Goal: Check status

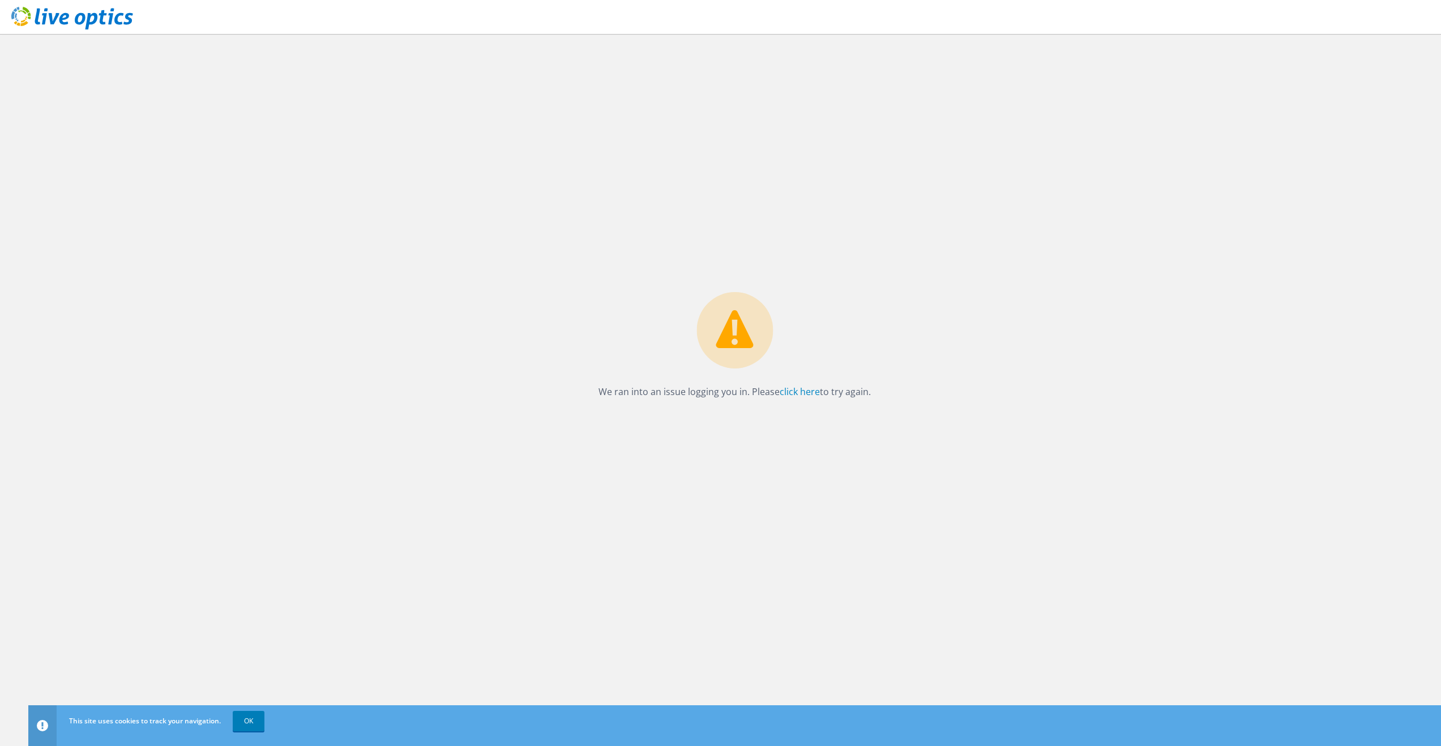
click at [742, 199] on div "We ran into an issue logging you in. Please click here to try again." at bounding box center [734, 390] width 1413 height 712
click at [728, 102] on div "We ran into an issue logging you in. Please click here to try again." at bounding box center [734, 390] width 1413 height 712
drag, startPoint x: 511, startPoint y: 353, endPoint x: 597, endPoint y: 283, distance: 110.6
click at [510, 354] on div "We ran into an issue logging you in. Please click here to try again." at bounding box center [734, 390] width 1413 height 712
click at [681, 191] on div "We ran into an issue logging you in. Please click here to try again." at bounding box center [734, 390] width 1413 height 712
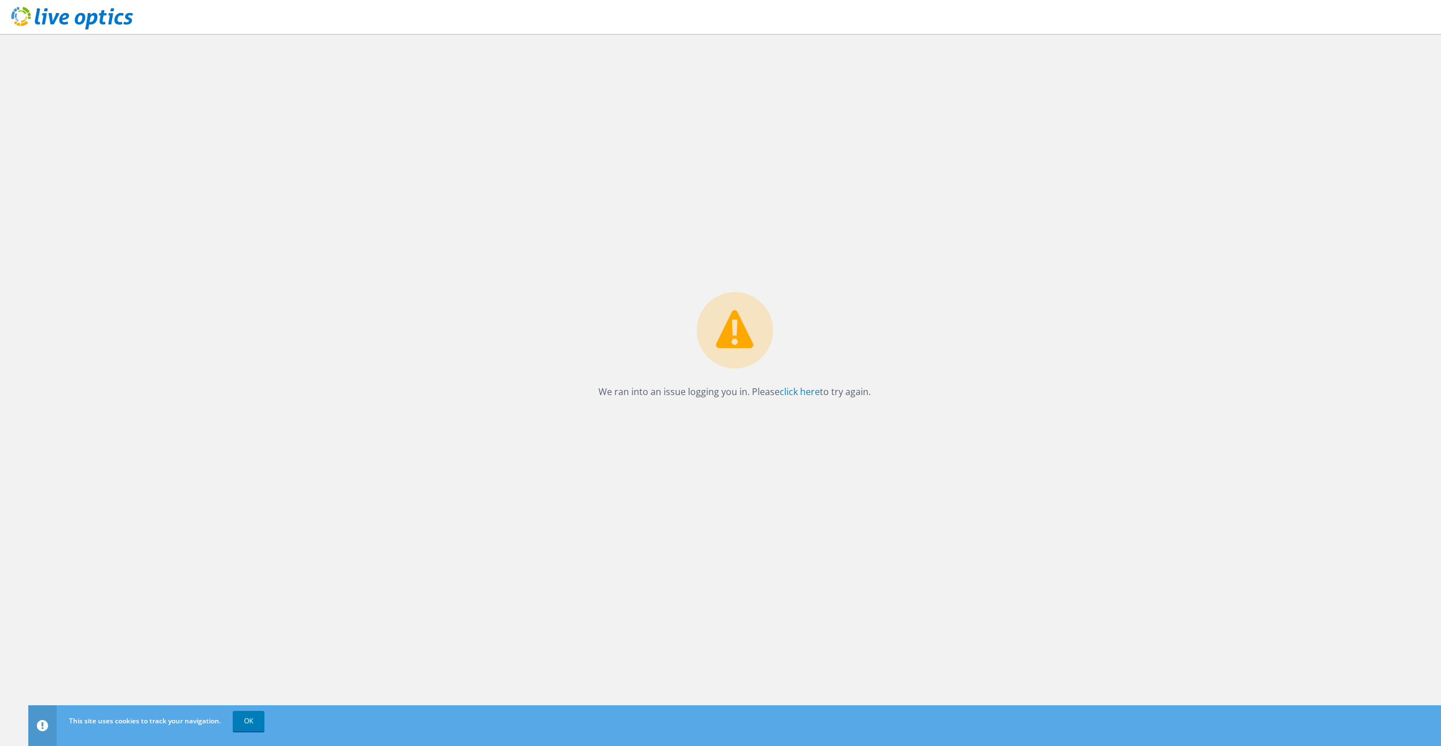
drag, startPoint x: 443, startPoint y: 421, endPoint x: 456, endPoint y: 399, distance: 25.4
click at [443, 421] on div "We ran into an issue logging you in. Please click here to try again." at bounding box center [734, 390] width 1413 height 712
click at [699, 159] on div "We ran into an issue logging you in. Please click here to try again." at bounding box center [734, 390] width 1413 height 712
click at [722, 143] on div "We ran into an issue logging you in. Please click here to try again." at bounding box center [734, 390] width 1413 height 712
click at [993, 442] on div "We ran into an issue logging you in. Please click here to try again." at bounding box center [734, 390] width 1413 height 712
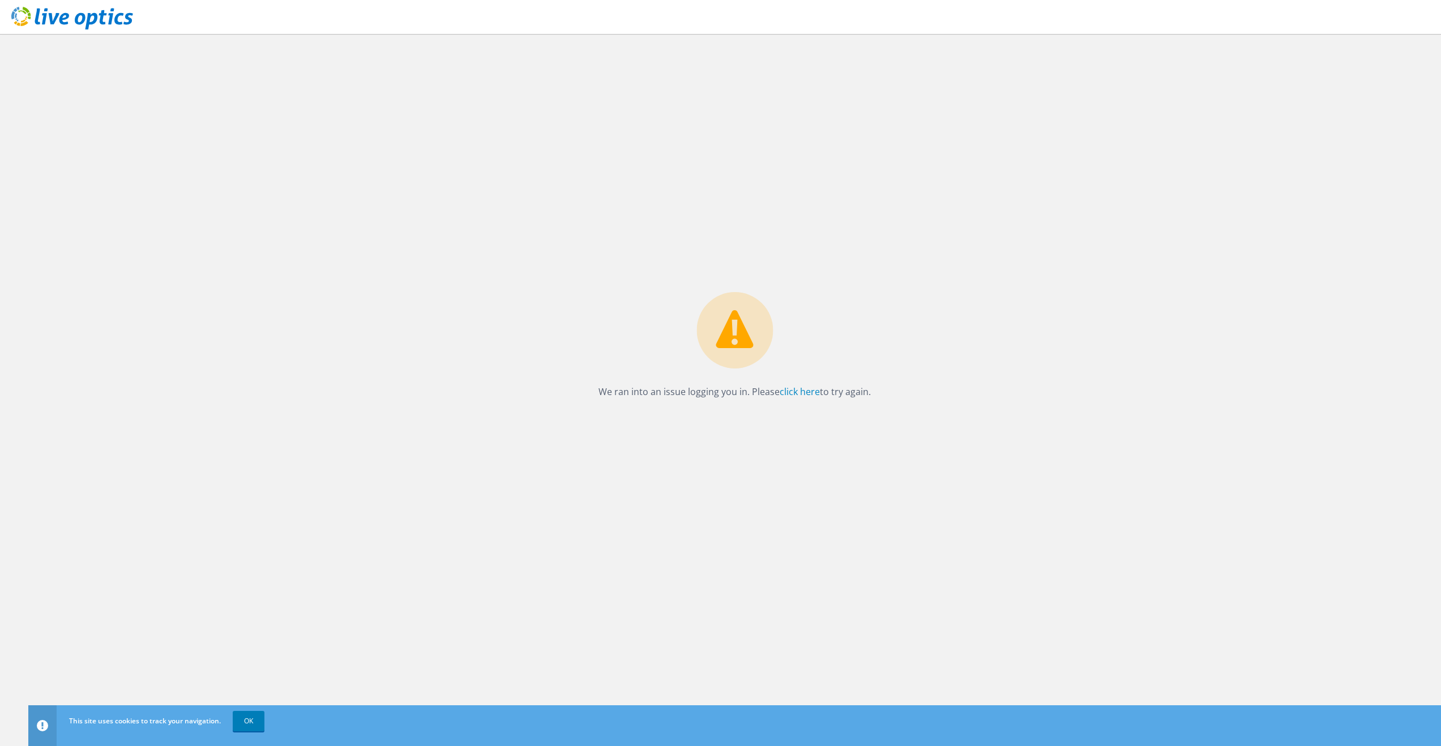
click at [723, 192] on div "We ran into an issue logging you in. Please click here to try again." at bounding box center [734, 390] width 1413 height 712
click at [518, 410] on div "We ran into an issue logging you in. Please click here to try again." at bounding box center [734, 390] width 1413 height 712
click at [508, 434] on div "We ran into an issue logging you in. Please click here to try again." at bounding box center [734, 390] width 1413 height 712
click at [986, 434] on div "We ran into an issue logging you in. Please click here to try again." at bounding box center [734, 390] width 1413 height 712
click at [730, 228] on div "We ran into an issue logging you in. Please click here to try again." at bounding box center [734, 390] width 1413 height 712
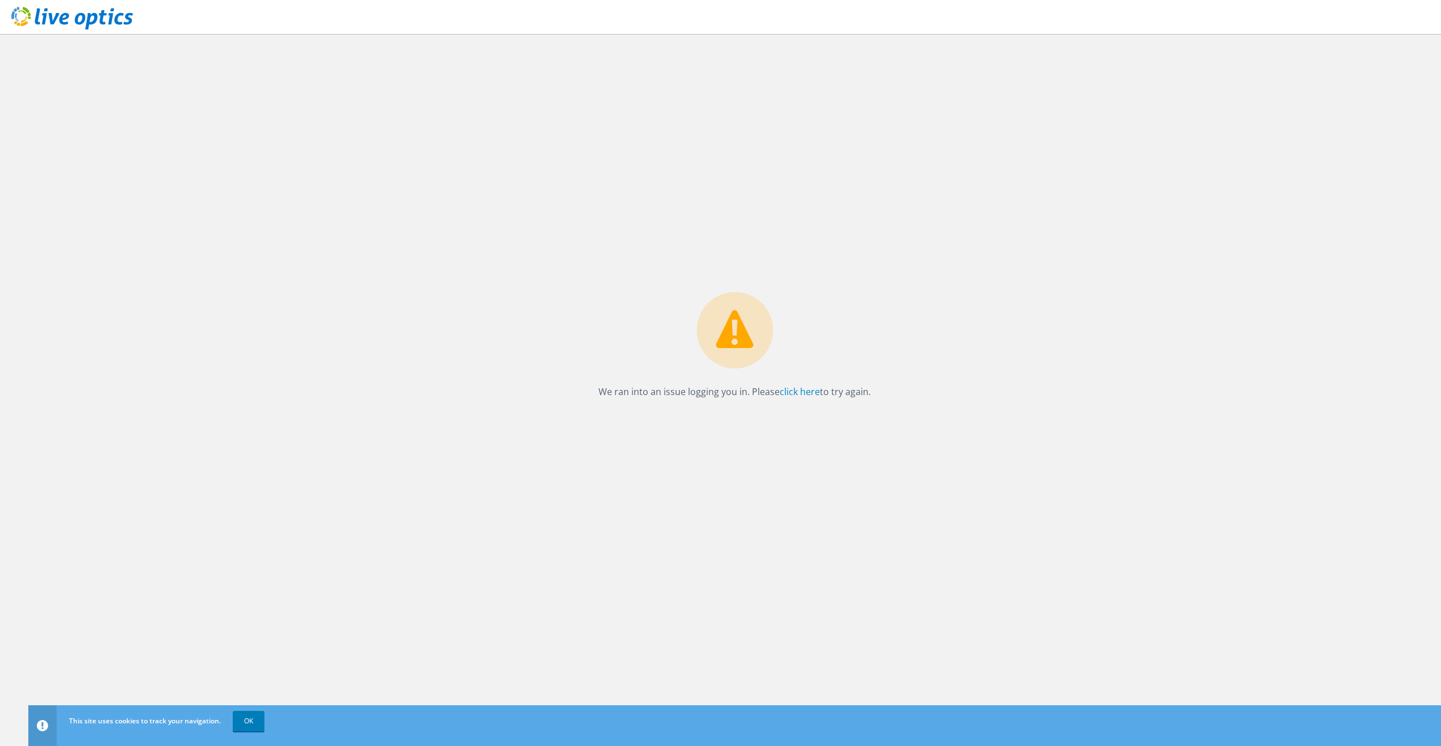
click at [733, 208] on div "We ran into an issue logging you in. Please click here to try again." at bounding box center [734, 390] width 1413 height 712
click at [925, 410] on div "We ran into an issue logging you in. Please click here to try again." at bounding box center [734, 390] width 1413 height 712
drag, startPoint x: 766, startPoint y: 212, endPoint x: 759, endPoint y: 212, distance: 6.8
click at [765, 211] on div "We ran into an issue logging you in. Please click here to try again." at bounding box center [734, 390] width 1413 height 712
click at [486, 421] on div "We ran into an issue logging you in. Please click here to try again." at bounding box center [734, 390] width 1413 height 712
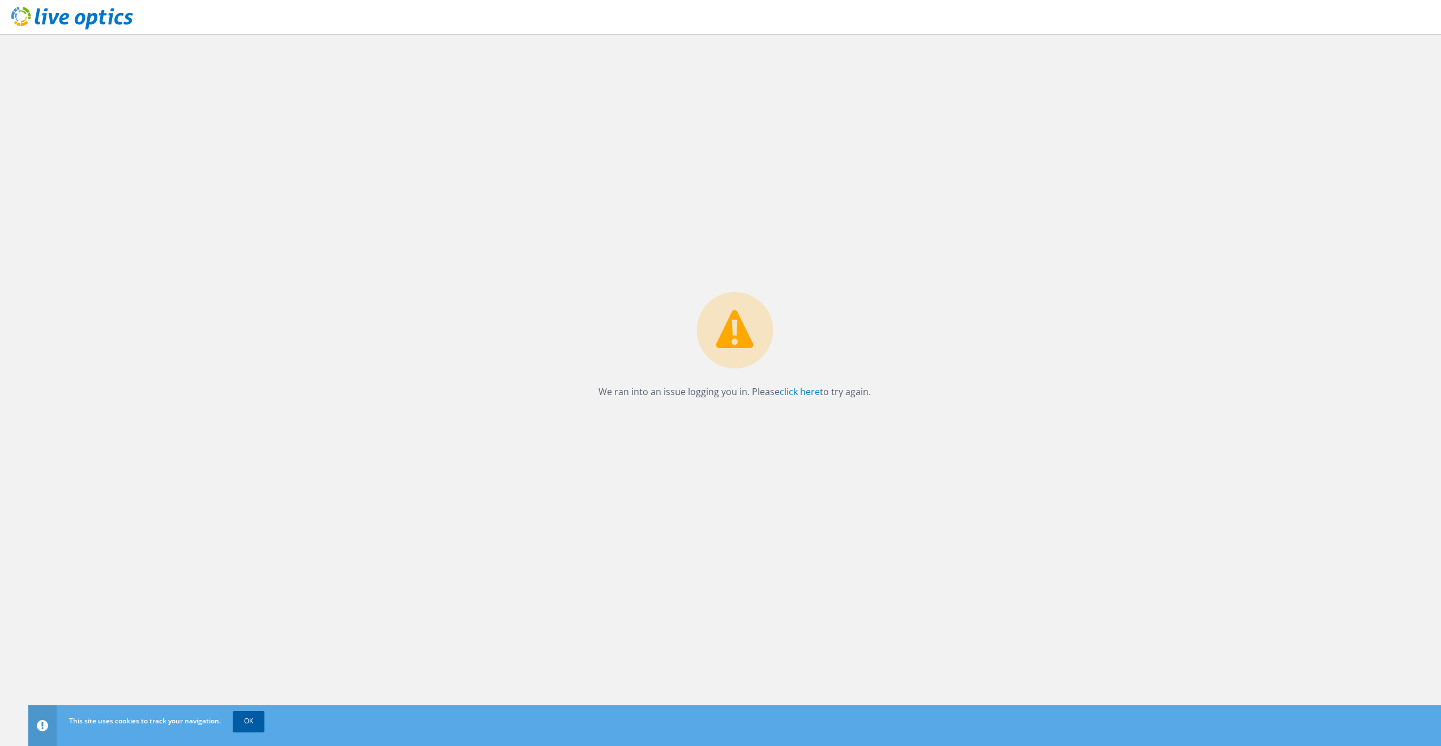
click at [254, 721] on link "OK" at bounding box center [249, 721] width 32 height 20
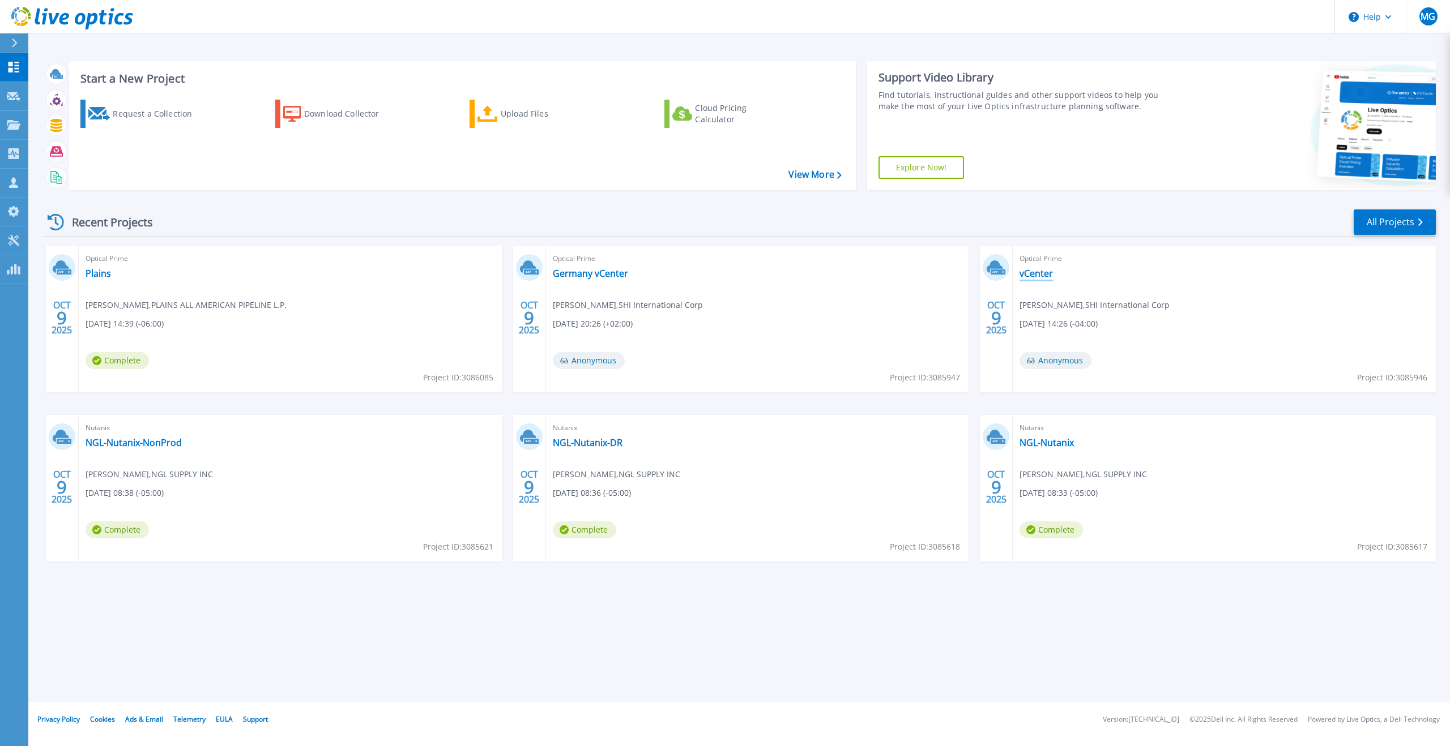
click at [1040, 277] on link "vCenter" at bounding box center [1035, 273] width 33 height 11
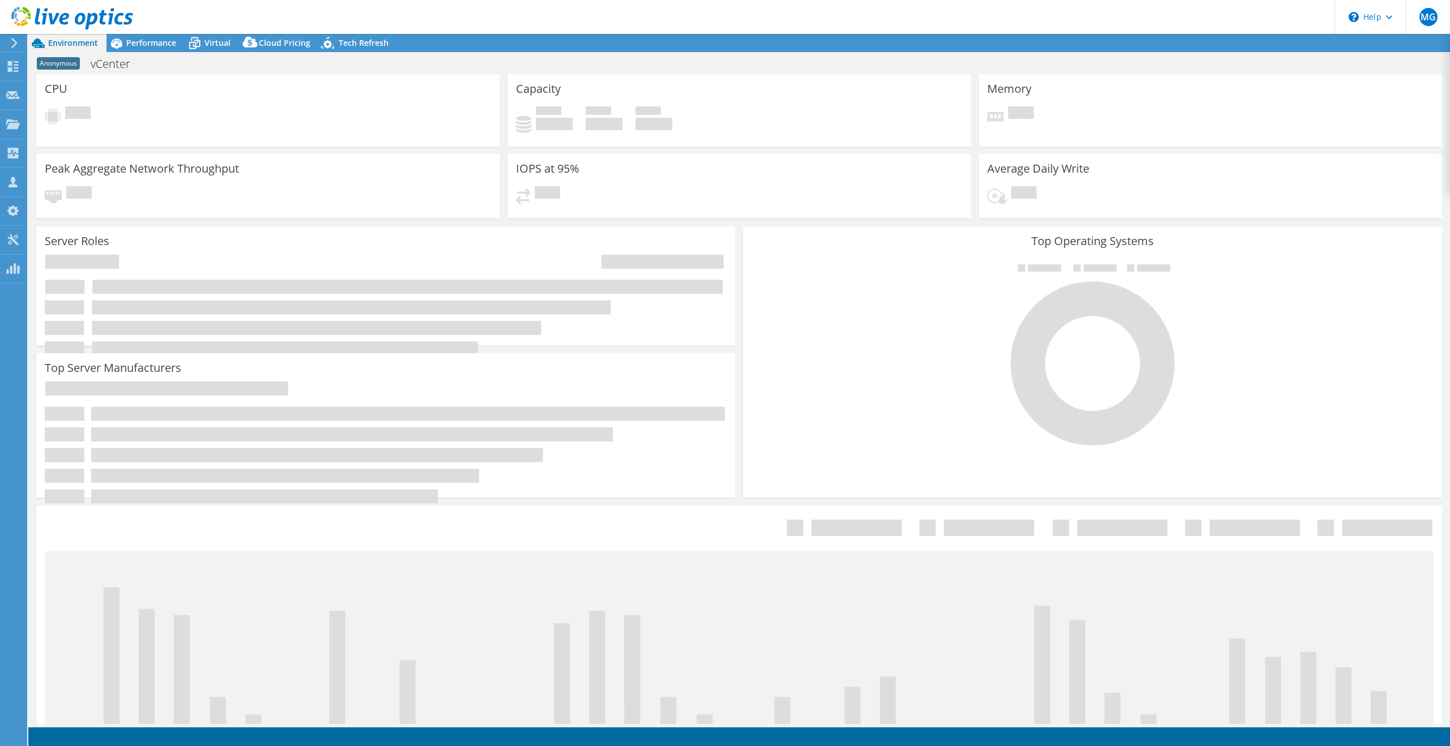
select select "USD"
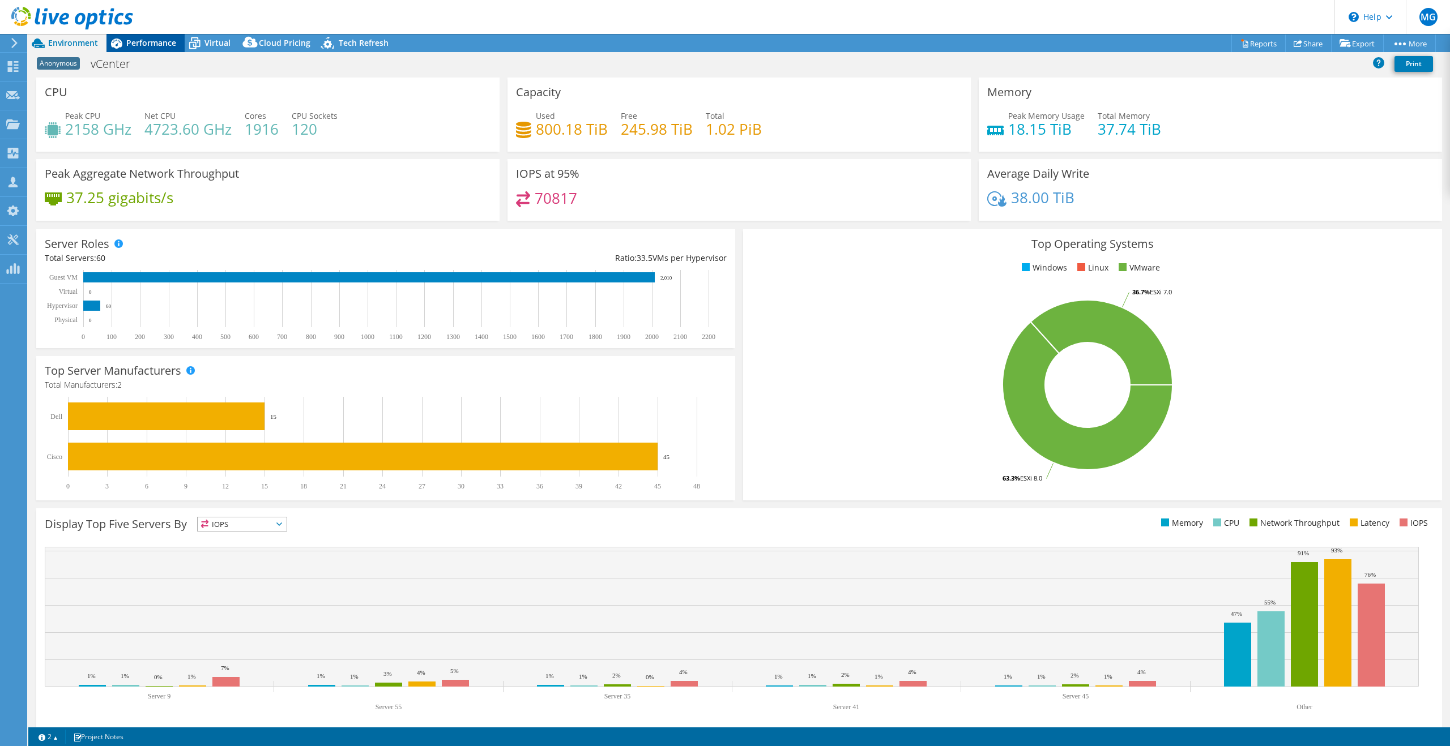
click at [143, 45] on span "Performance" at bounding box center [151, 42] width 50 height 11
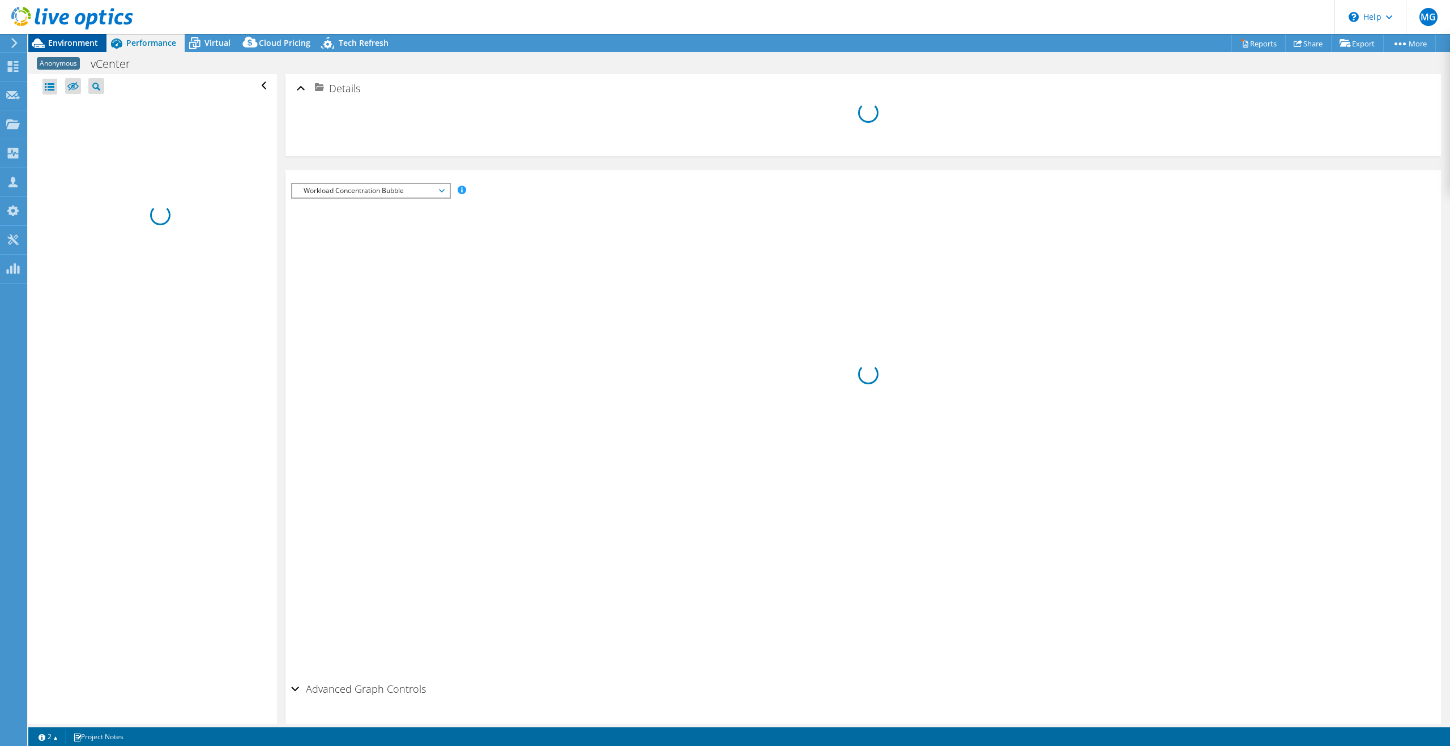
click at [80, 44] on span "Environment" at bounding box center [73, 42] width 50 height 11
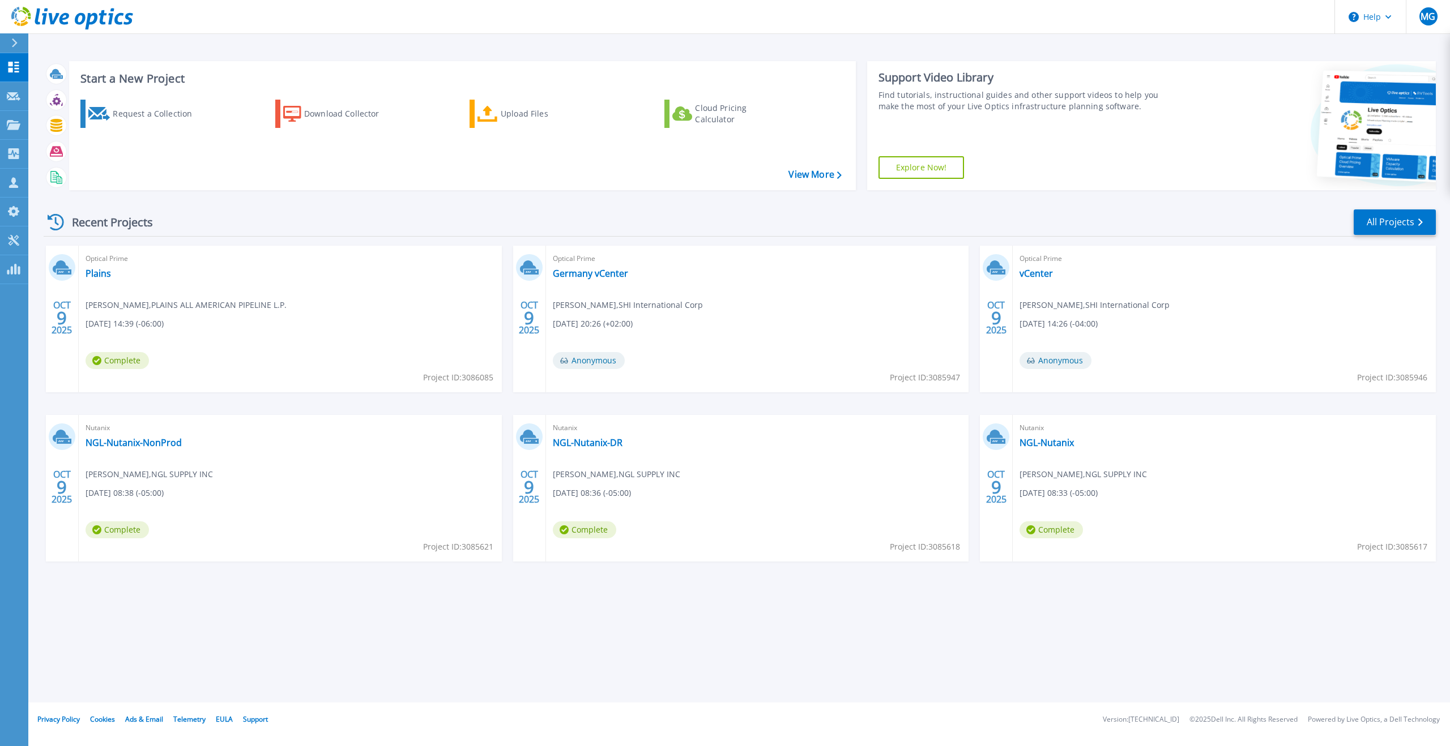
click at [589, 266] on div "Optical Prime Germany vCenter Lisa Beldean , SHI International Corp 10/09/2025,…" at bounding box center [757, 319] width 423 height 147
click at [589, 270] on link "Germany vCenter" at bounding box center [590, 273] width 75 height 11
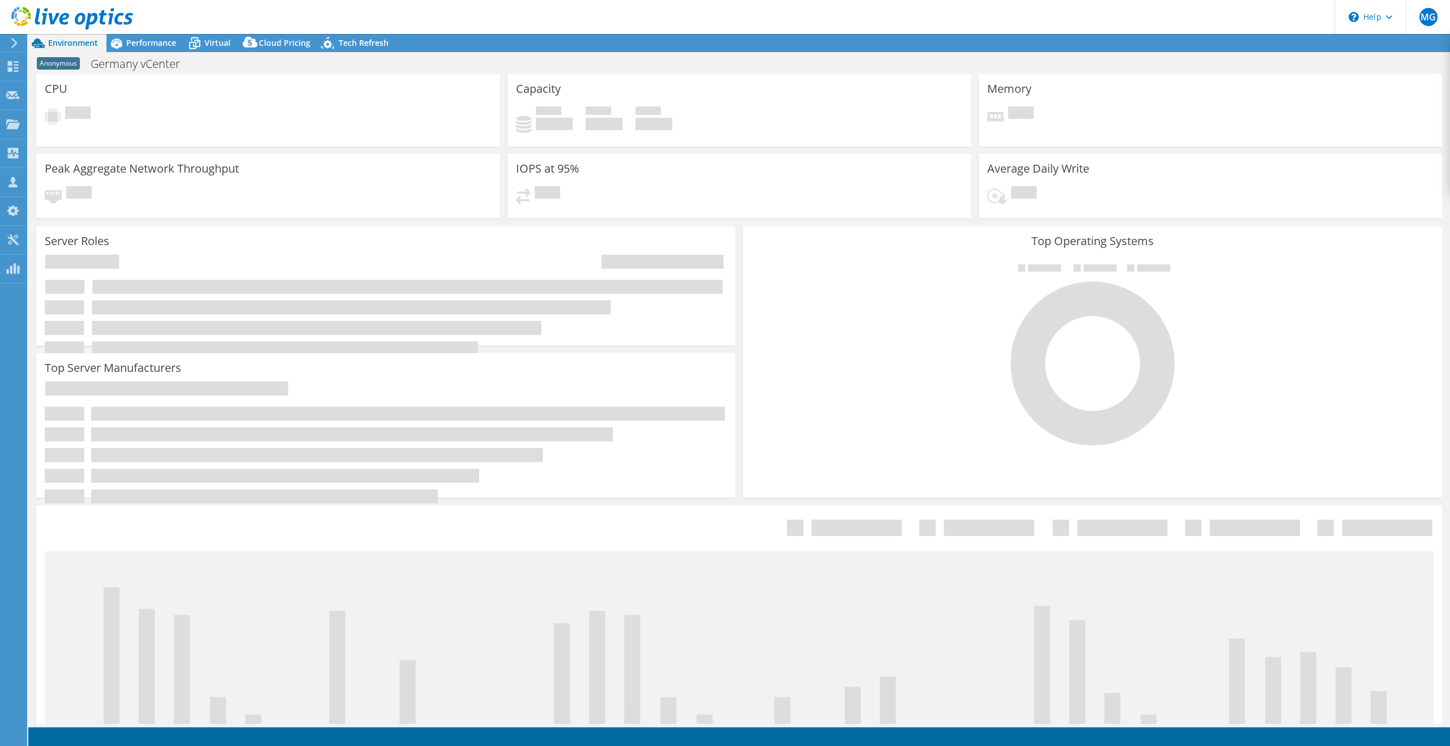
select select "USD"
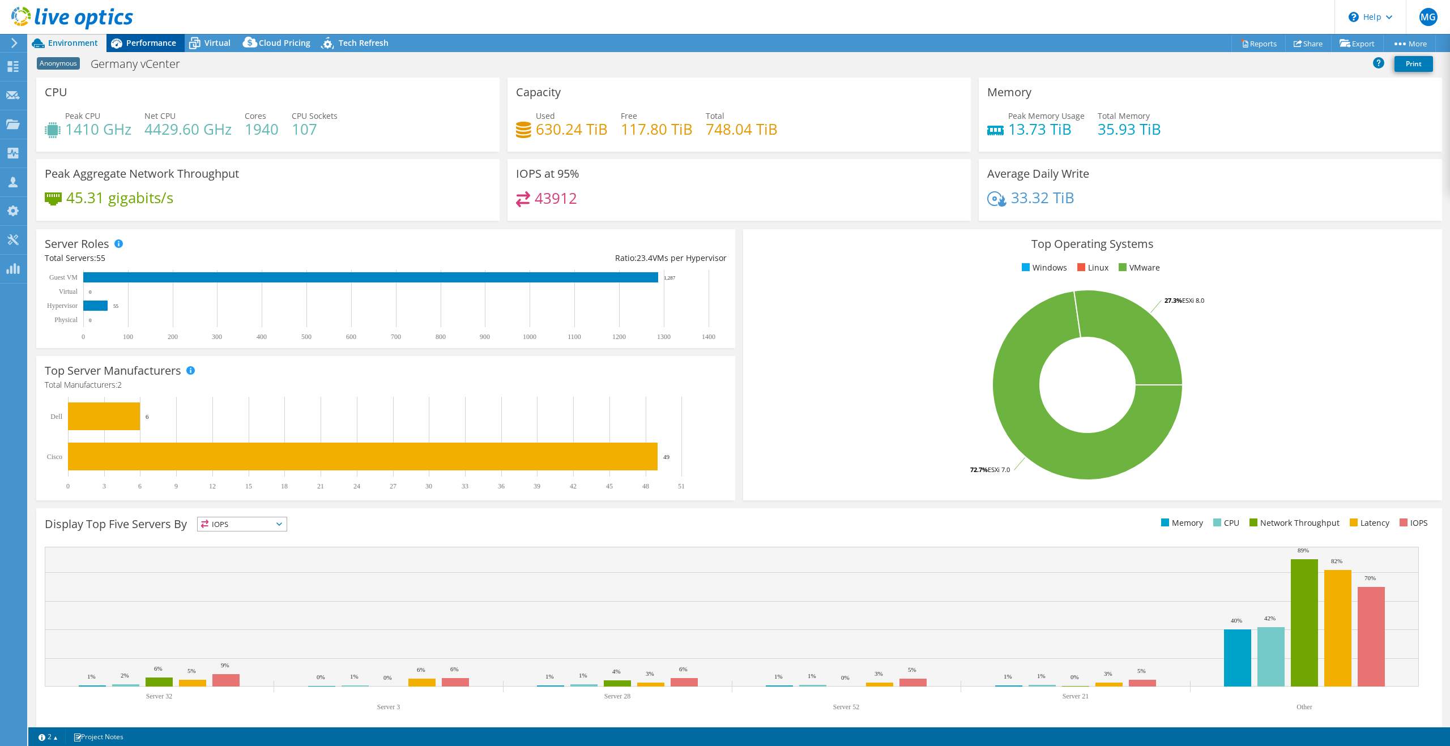
click at [148, 45] on span "Performance" at bounding box center [151, 42] width 50 height 11
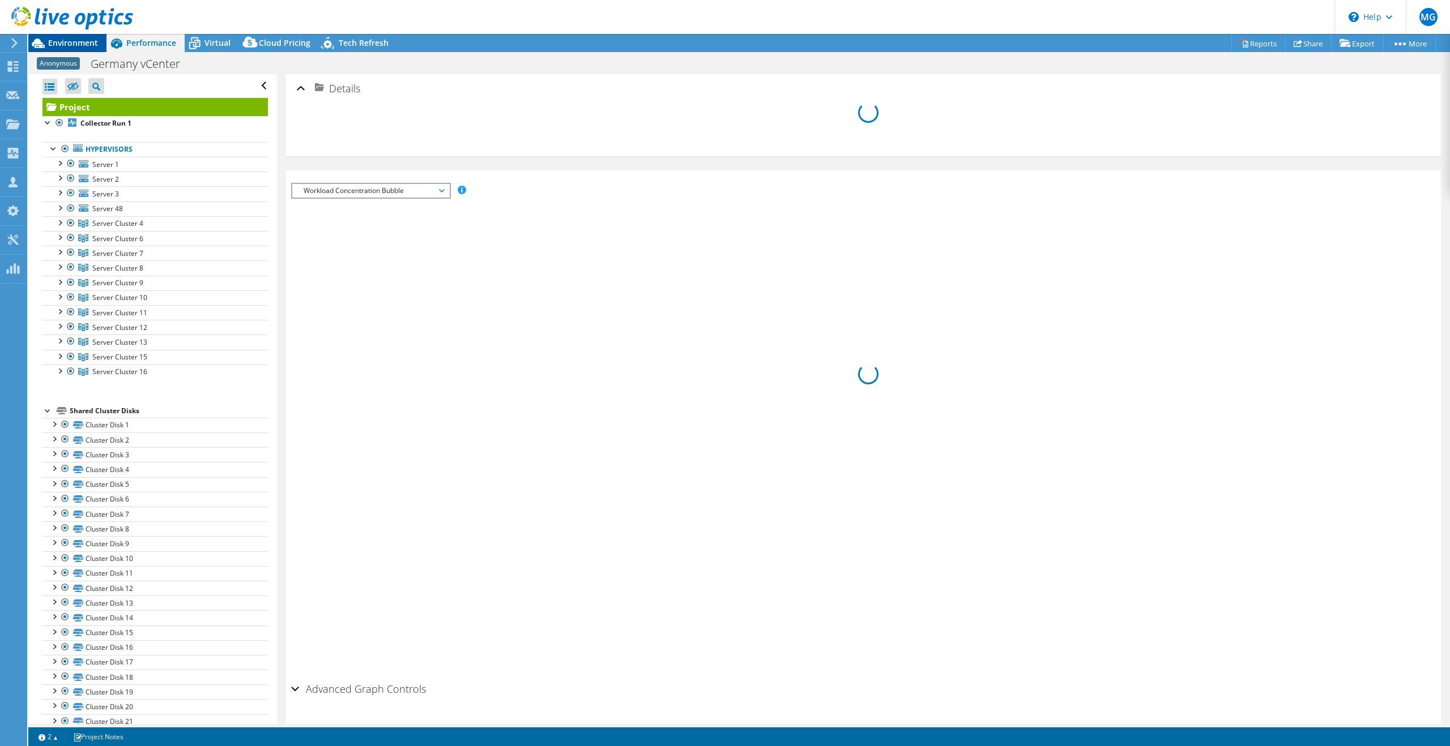
click at [74, 41] on span "Environment" at bounding box center [73, 42] width 50 height 11
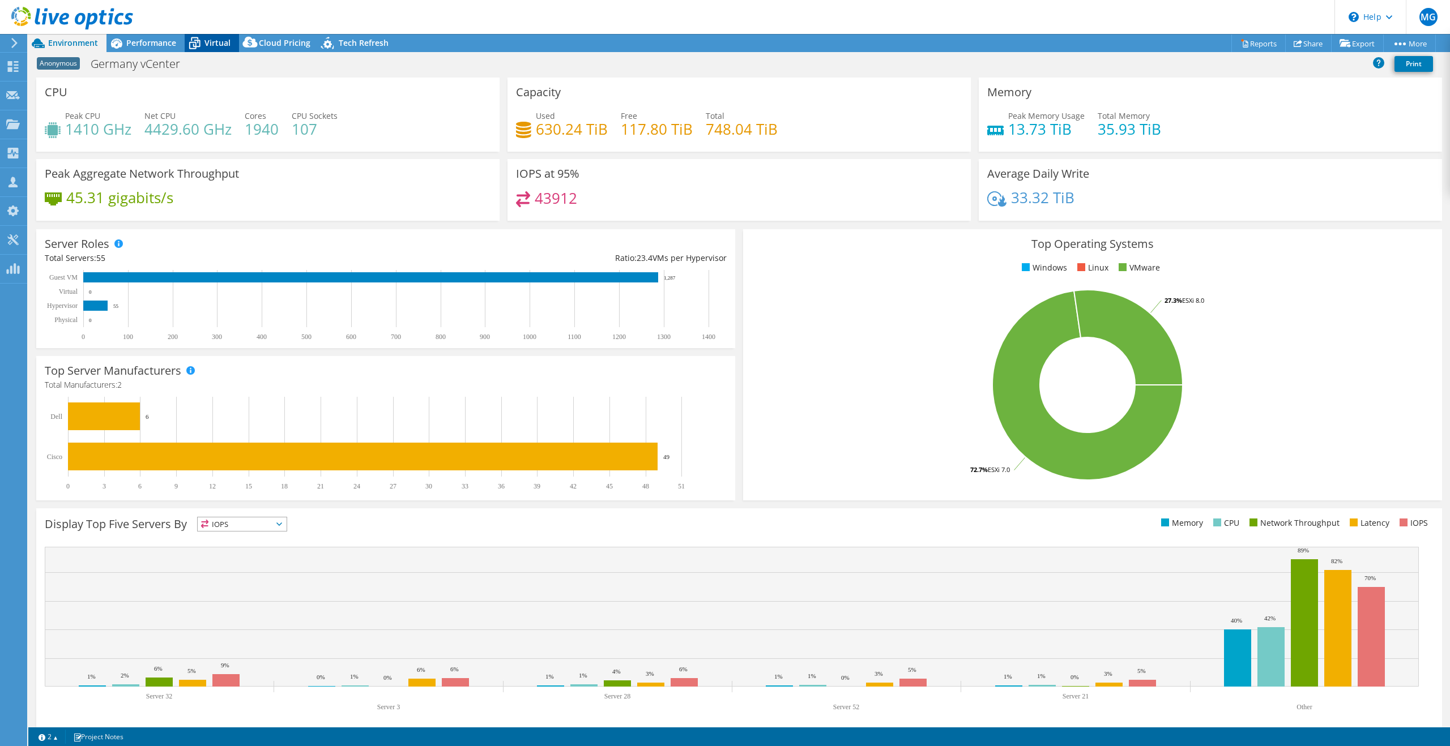
click at [185, 44] on icon at bounding box center [195, 43] width 20 height 20
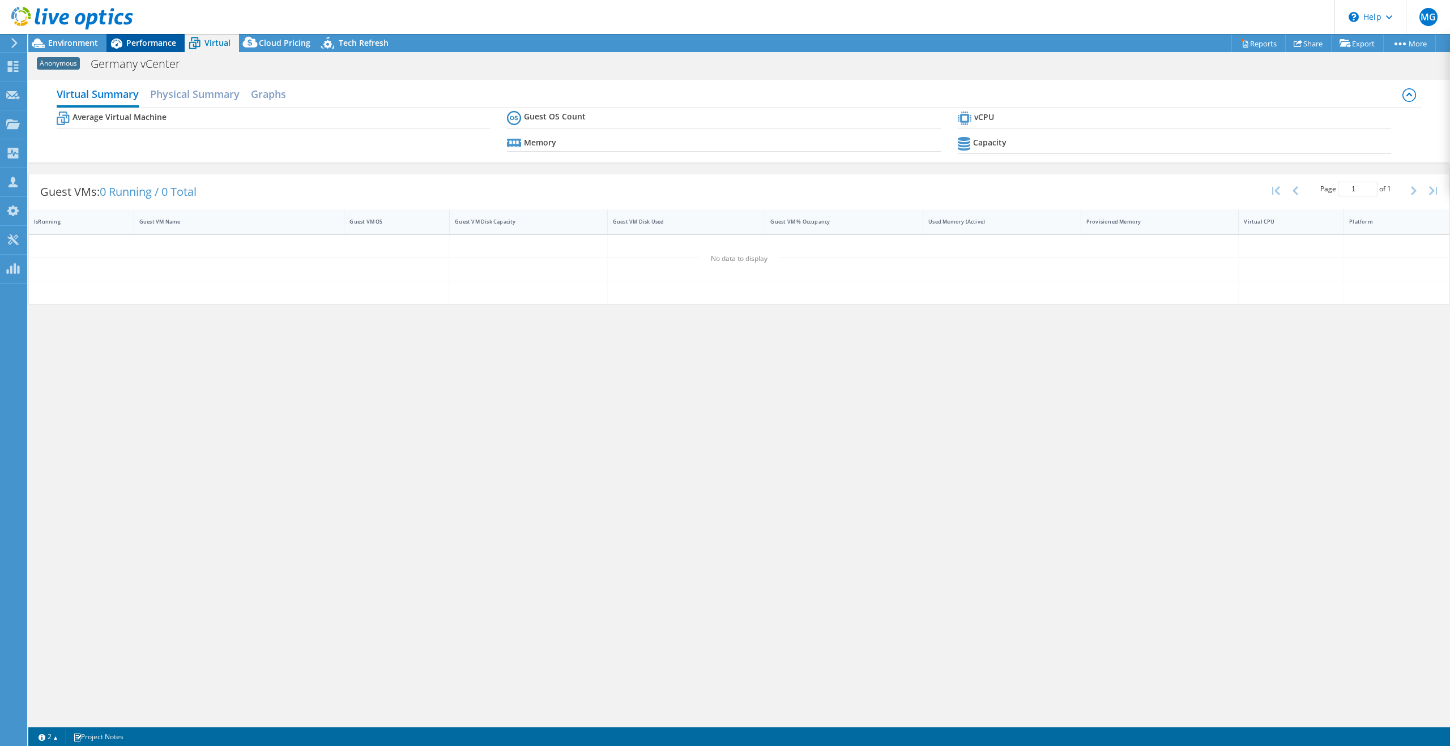
click at [165, 44] on span "Performance" at bounding box center [151, 42] width 50 height 11
